Goal: Transaction & Acquisition: Purchase product/service

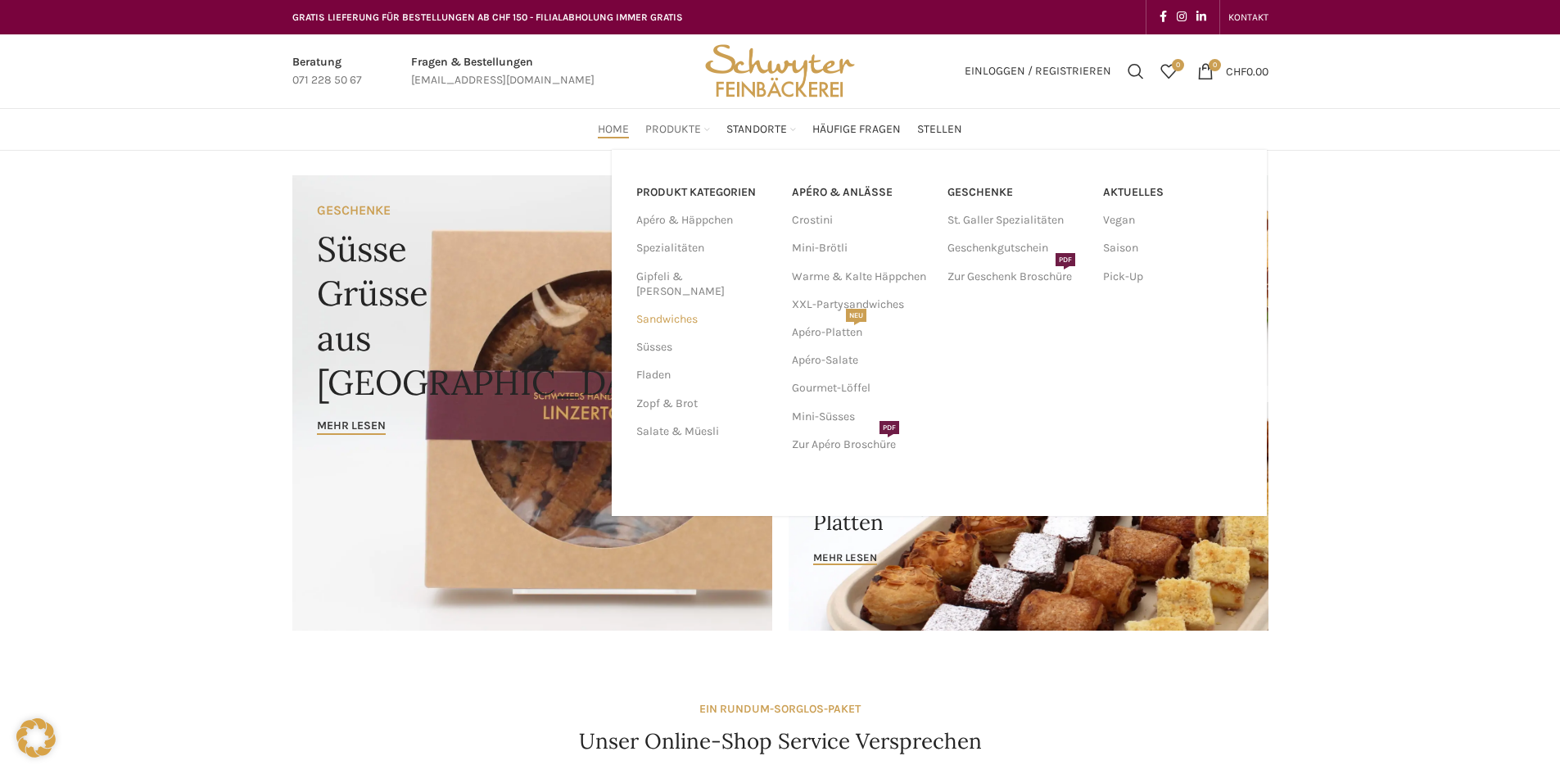
click at [666, 305] on link "Sandwiches" at bounding box center [704, 319] width 136 height 28
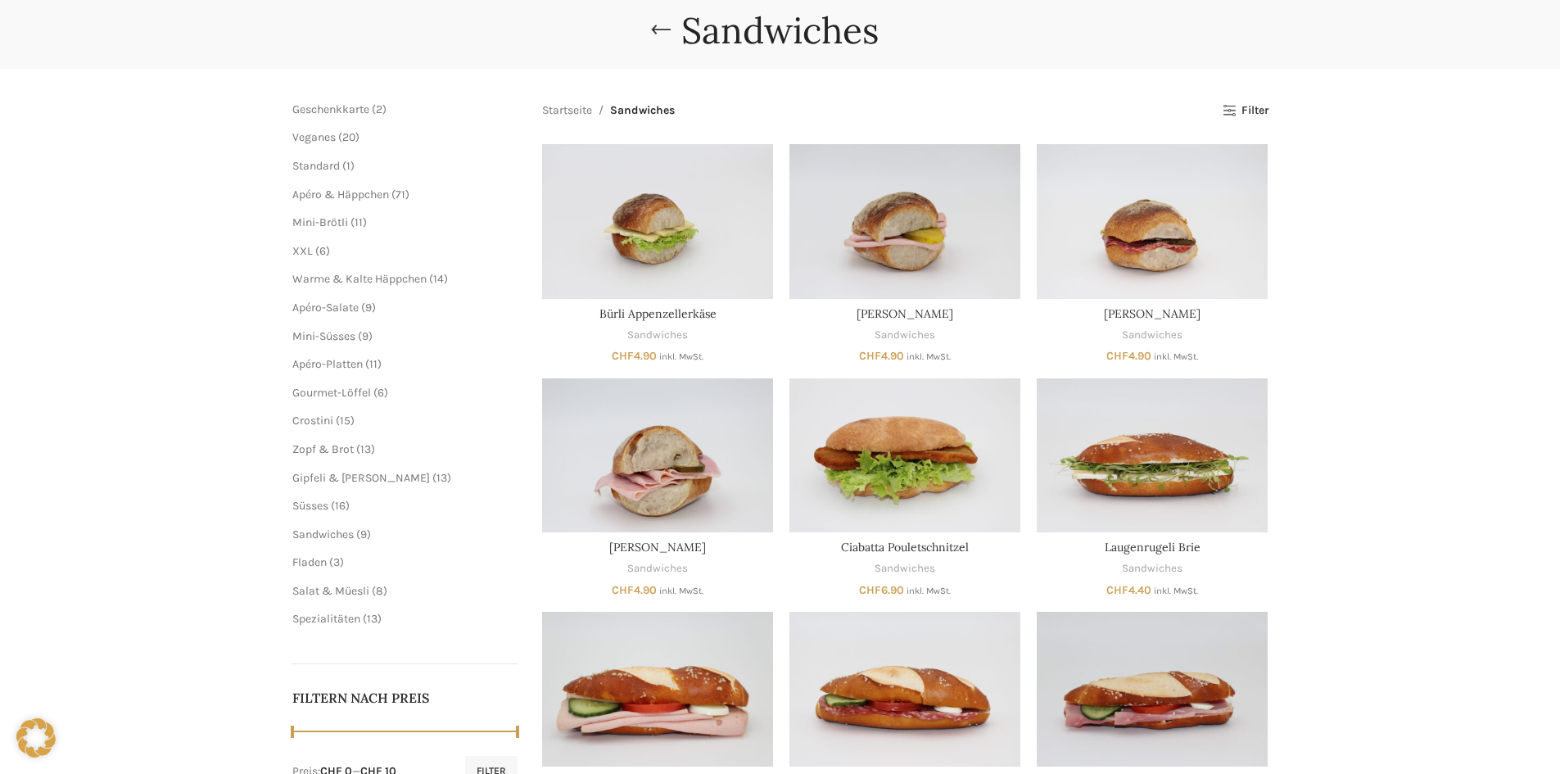
scroll to position [164, 0]
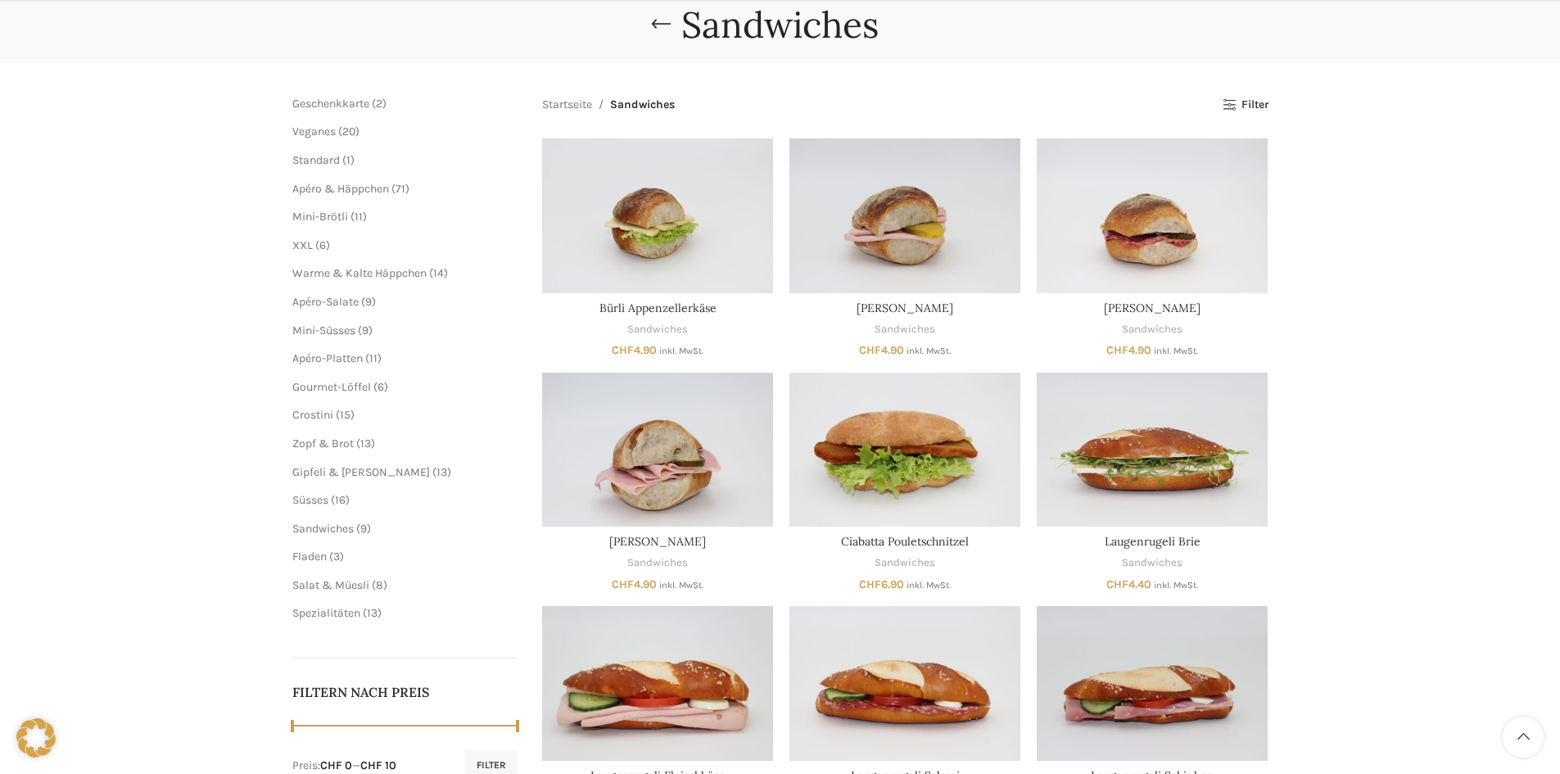
click at [348, 216] on span "11 11 Produkte" at bounding box center [357, 217] width 19 height 14
click at [334, 216] on span "Mini-Brötli" at bounding box center [320, 217] width 56 height 14
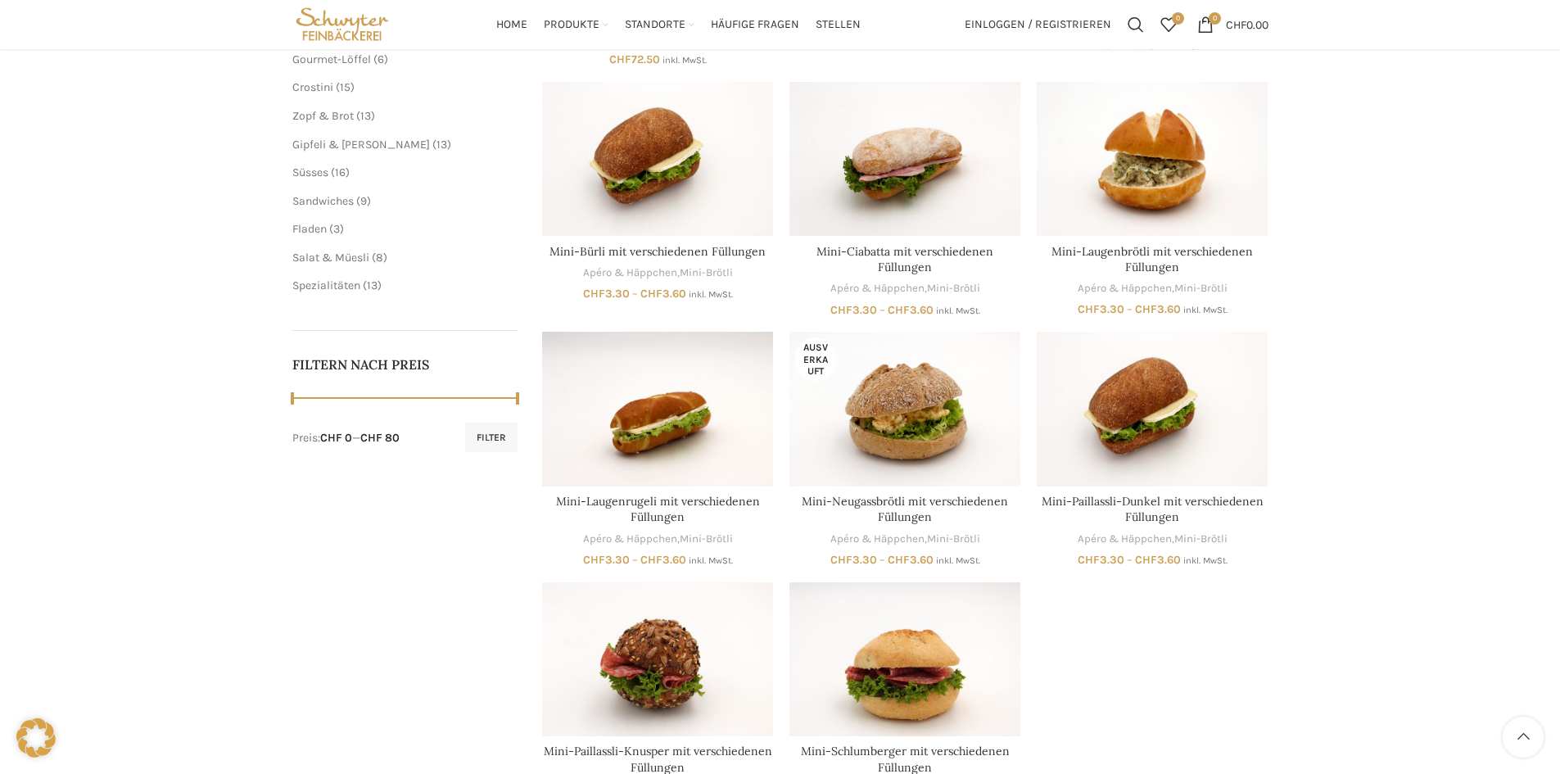
scroll to position [409, 0]
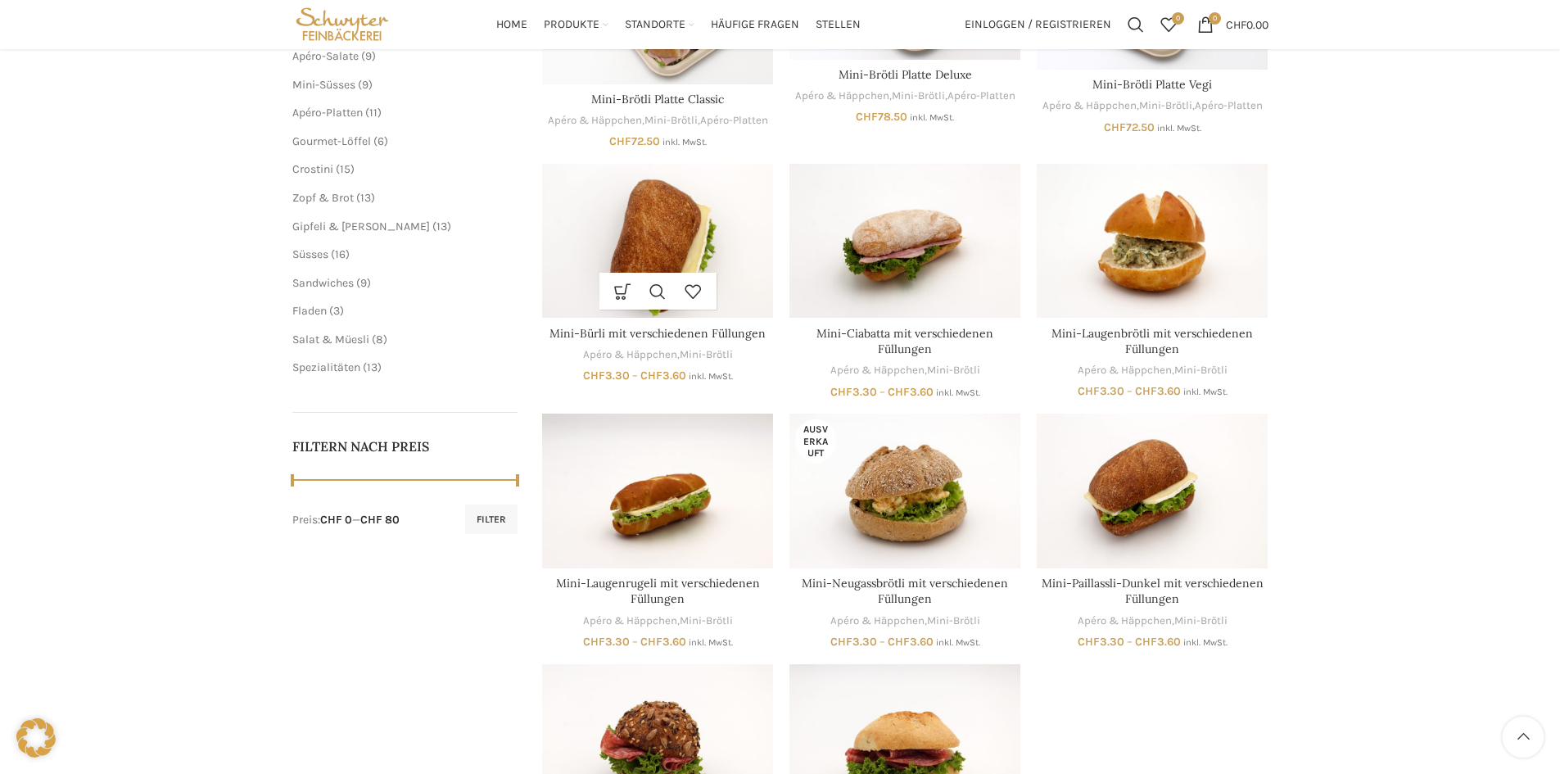
click at [633, 221] on img "Mini-Bürli mit verschiedenen Füllungen" at bounding box center [657, 241] width 231 height 154
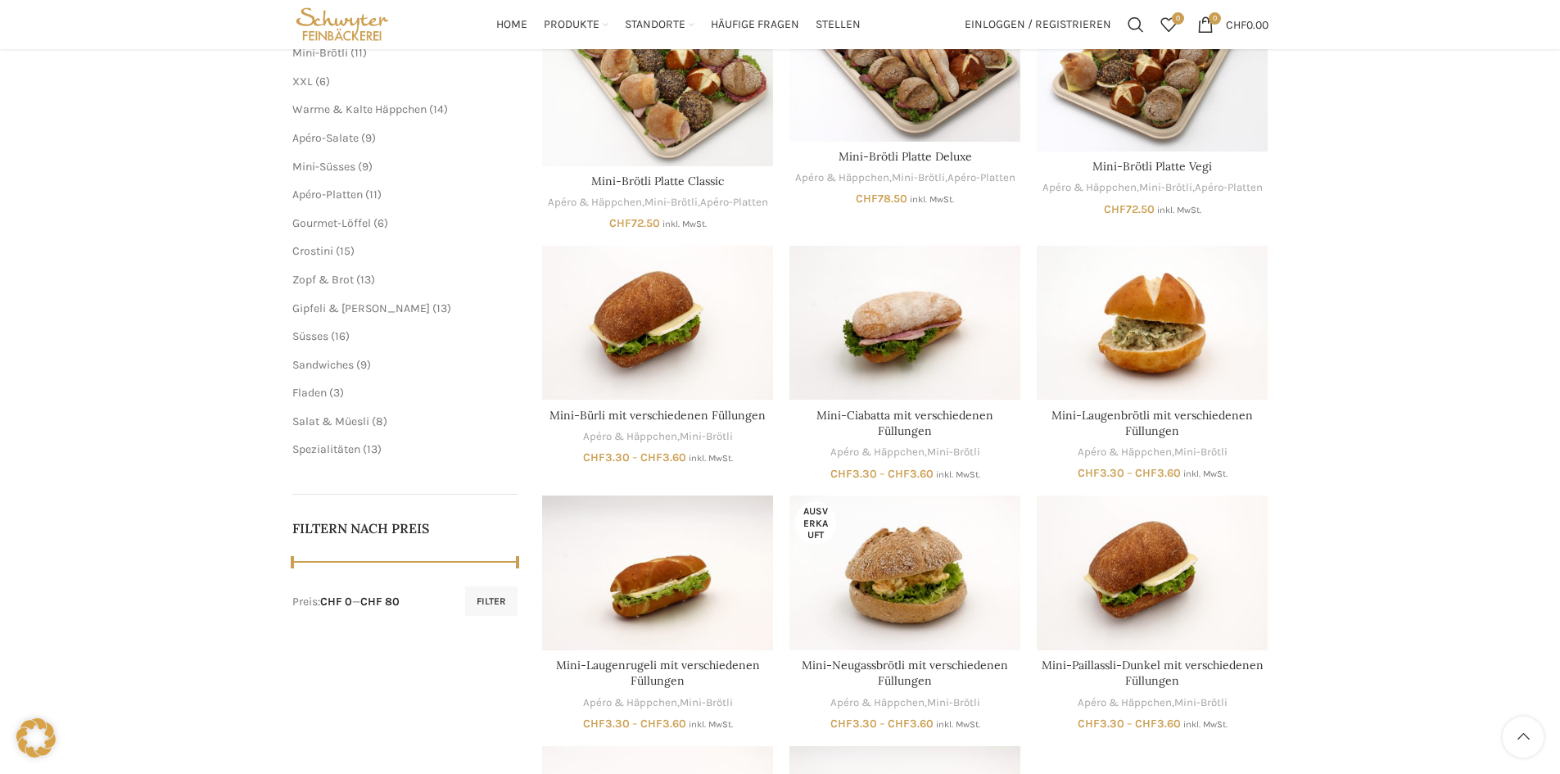
scroll to position [164, 0]
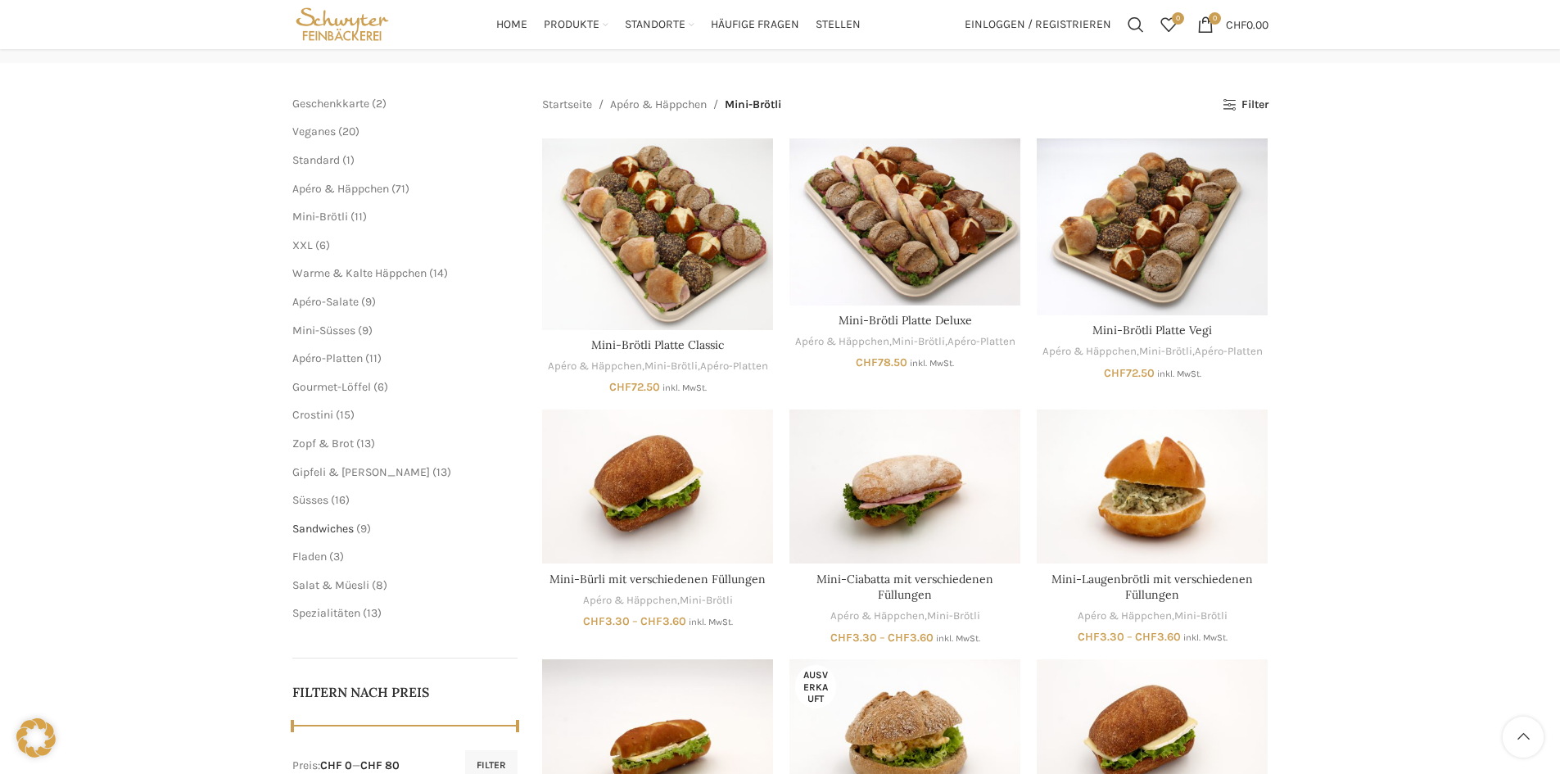
click at [328, 524] on span "Sandwiches" at bounding box center [322, 529] width 61 height 14
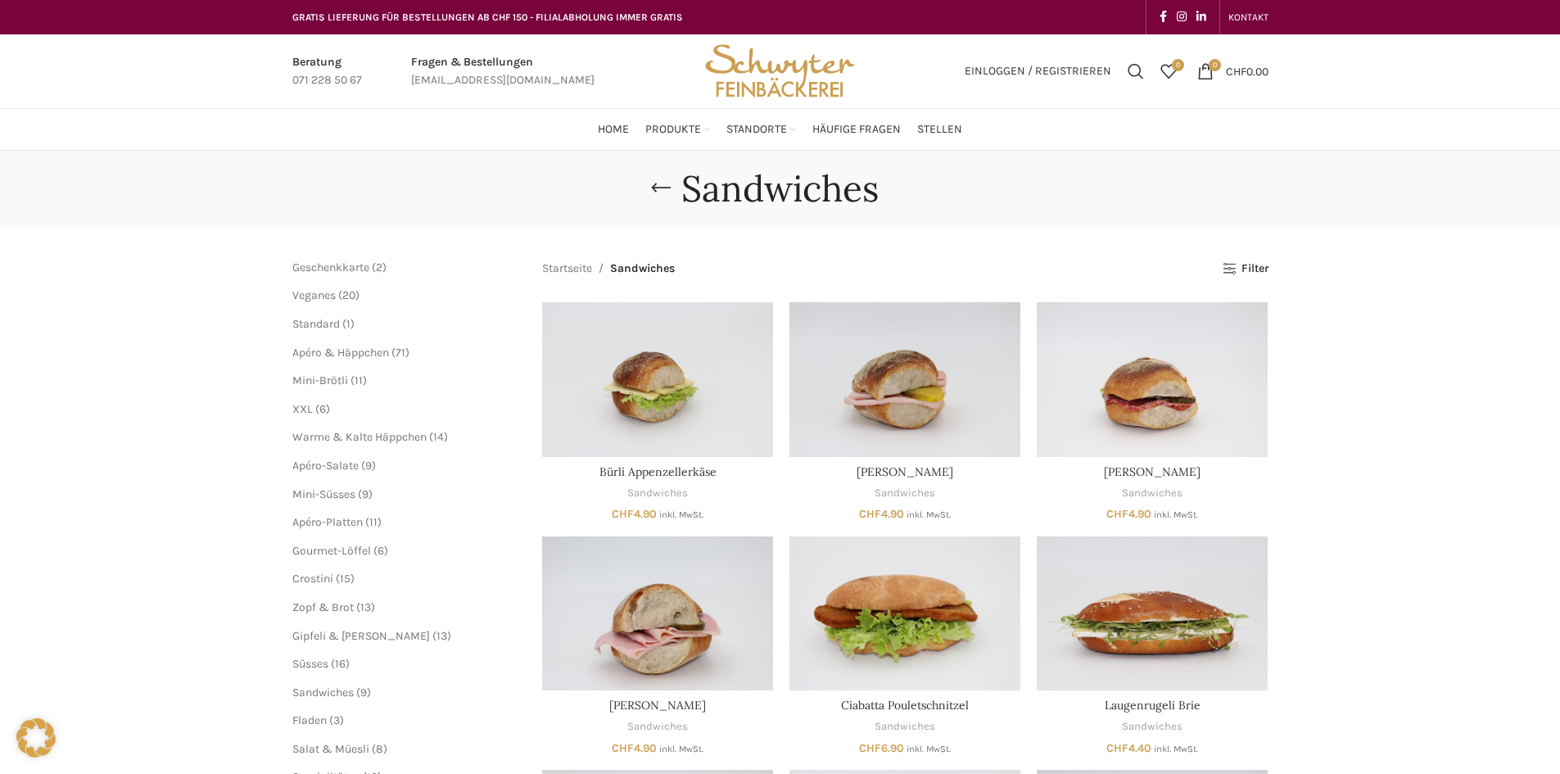
scroll to position [82, 0]
